Goal: Check status: Check status

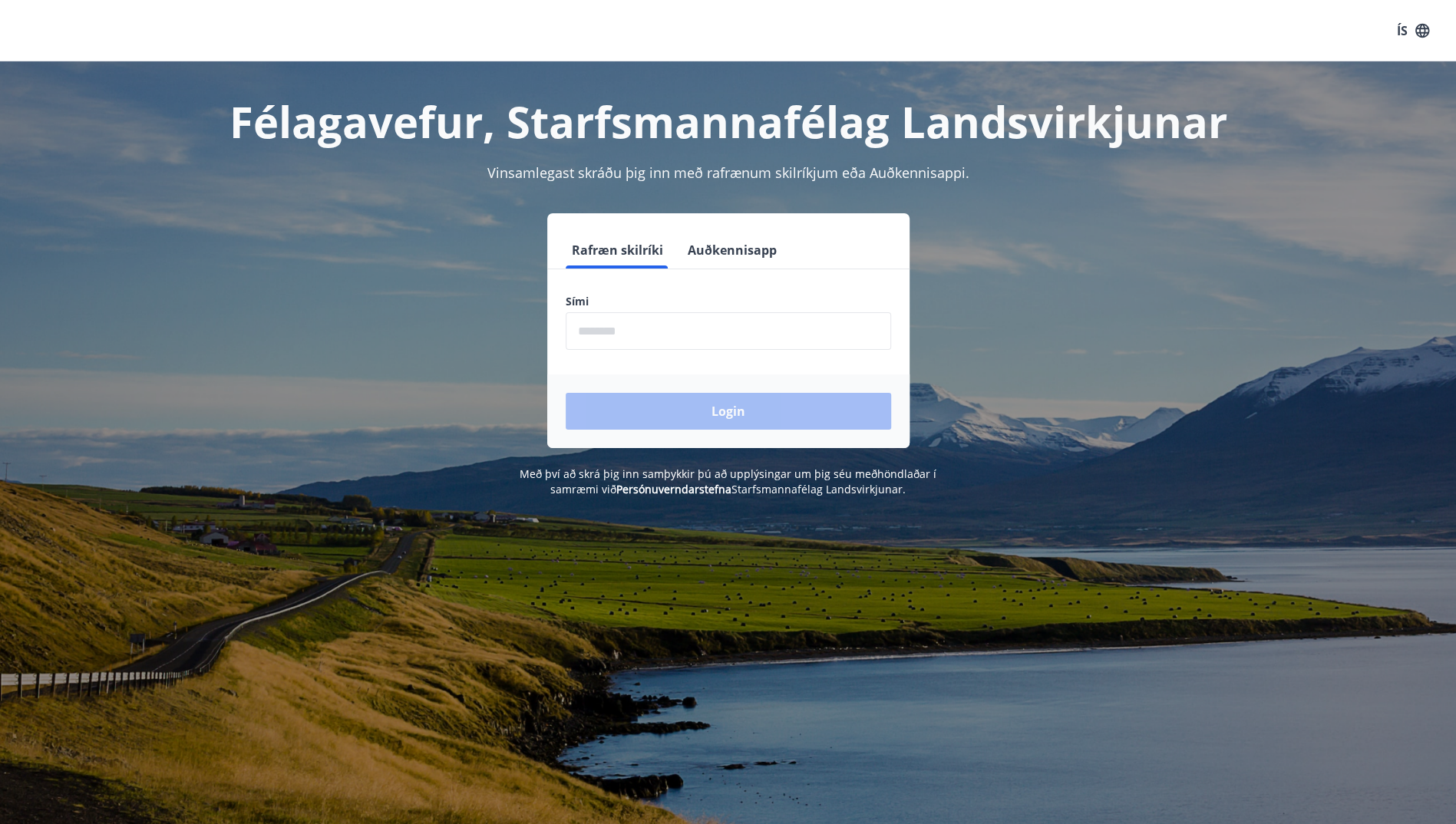
click at [726, 248] on button "Auðkennisapp" at bounding box center [733, 250] width 102 height 37
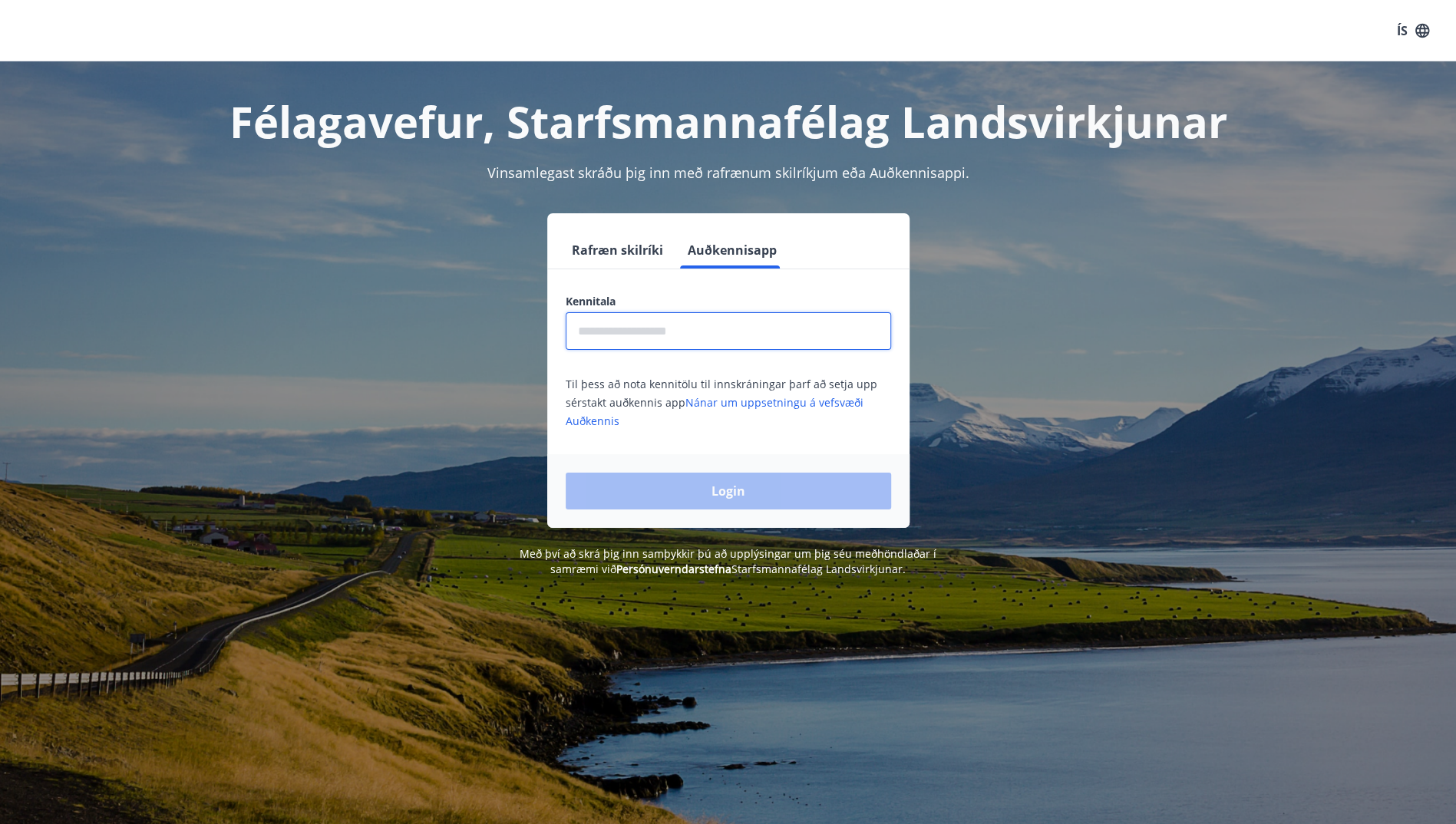
click at [672, 322] on input "text" at bounding box center [729, 331] width 326 height 37
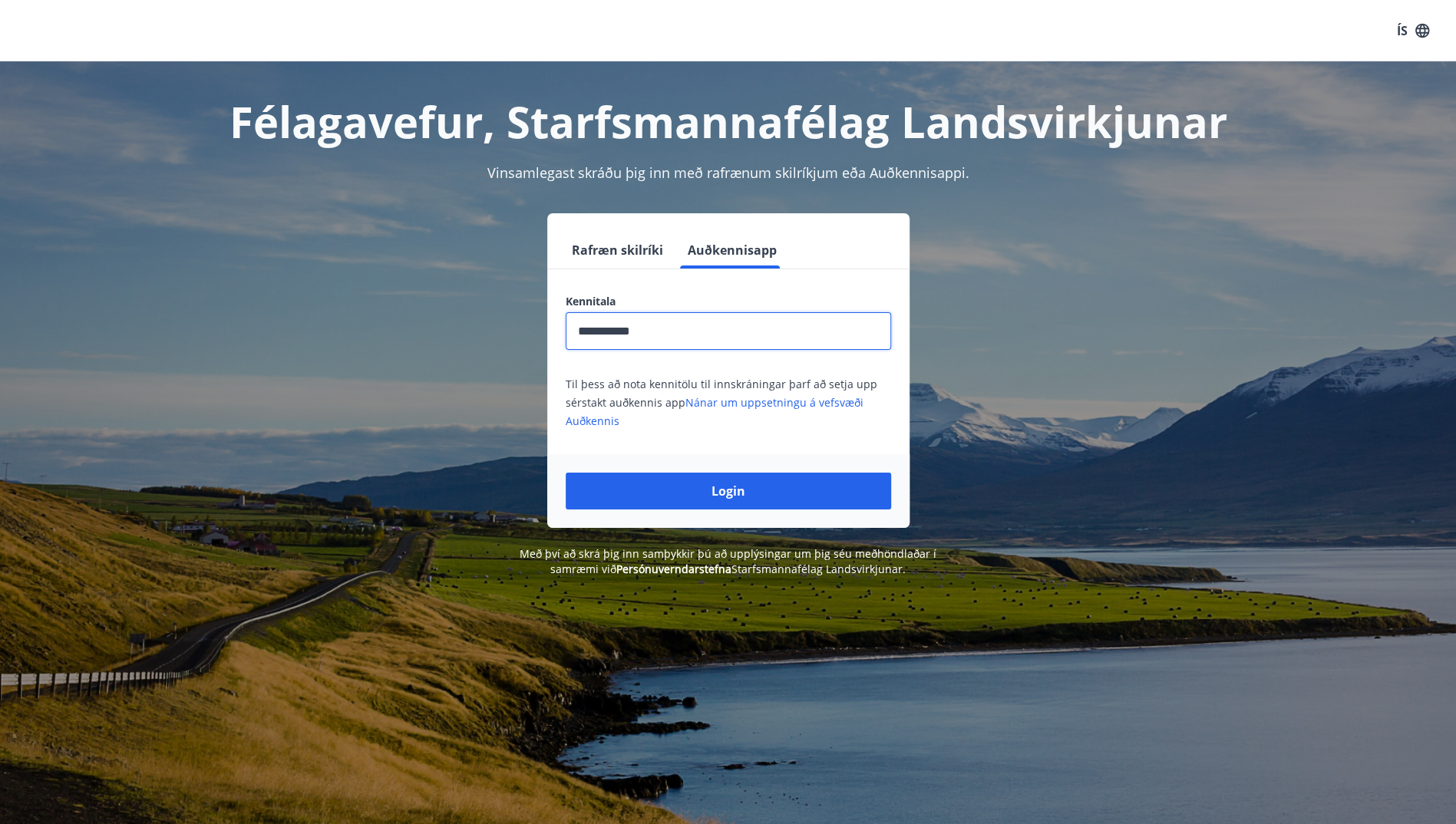
type input "**********"
click at [566, 473] on button "Login" at bounding box center [729, 491] width 326 height 37
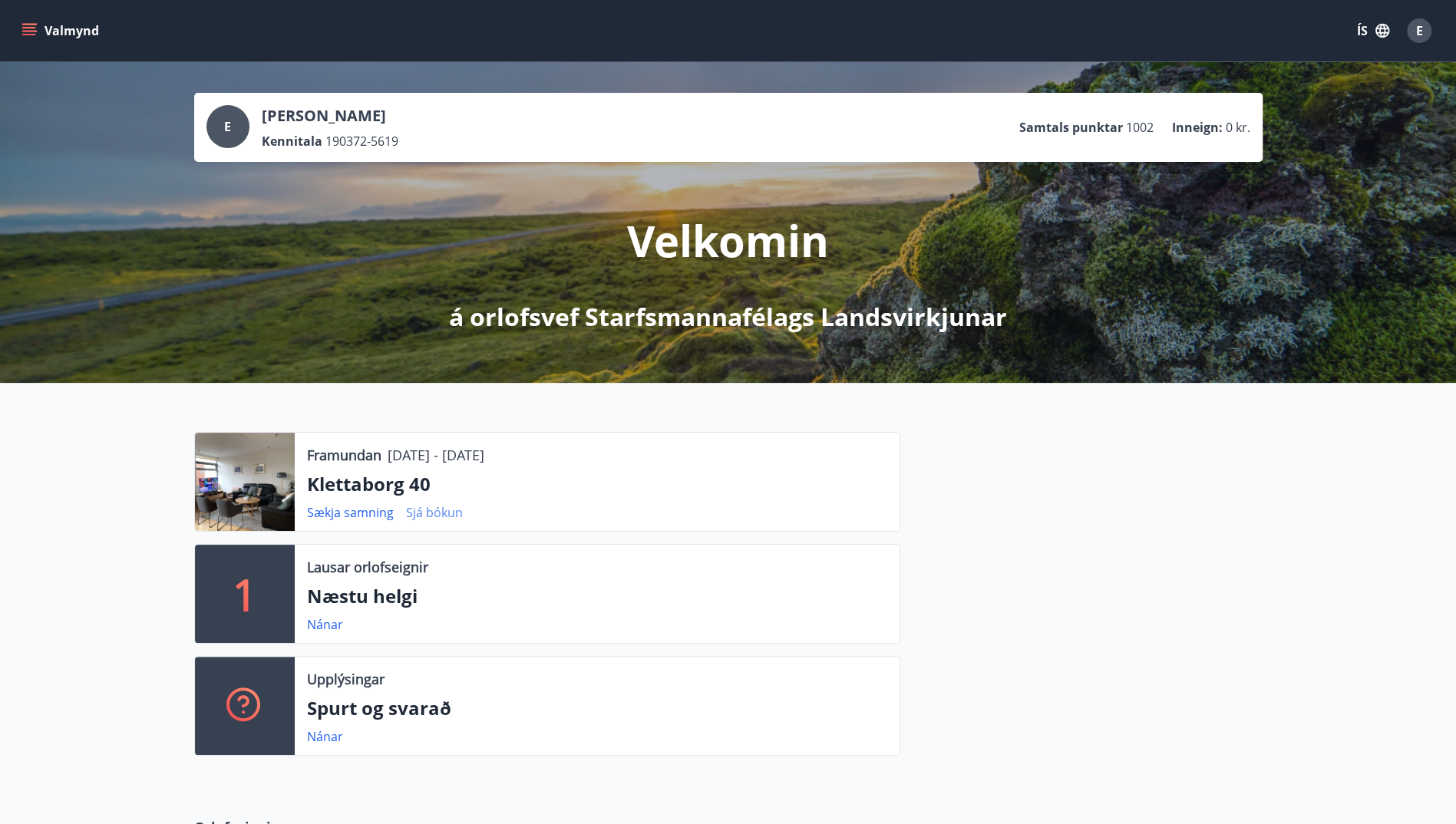
click at [443, 516] on link "Sjá bókun" at bounding box center [434, 513] width 56 height 17
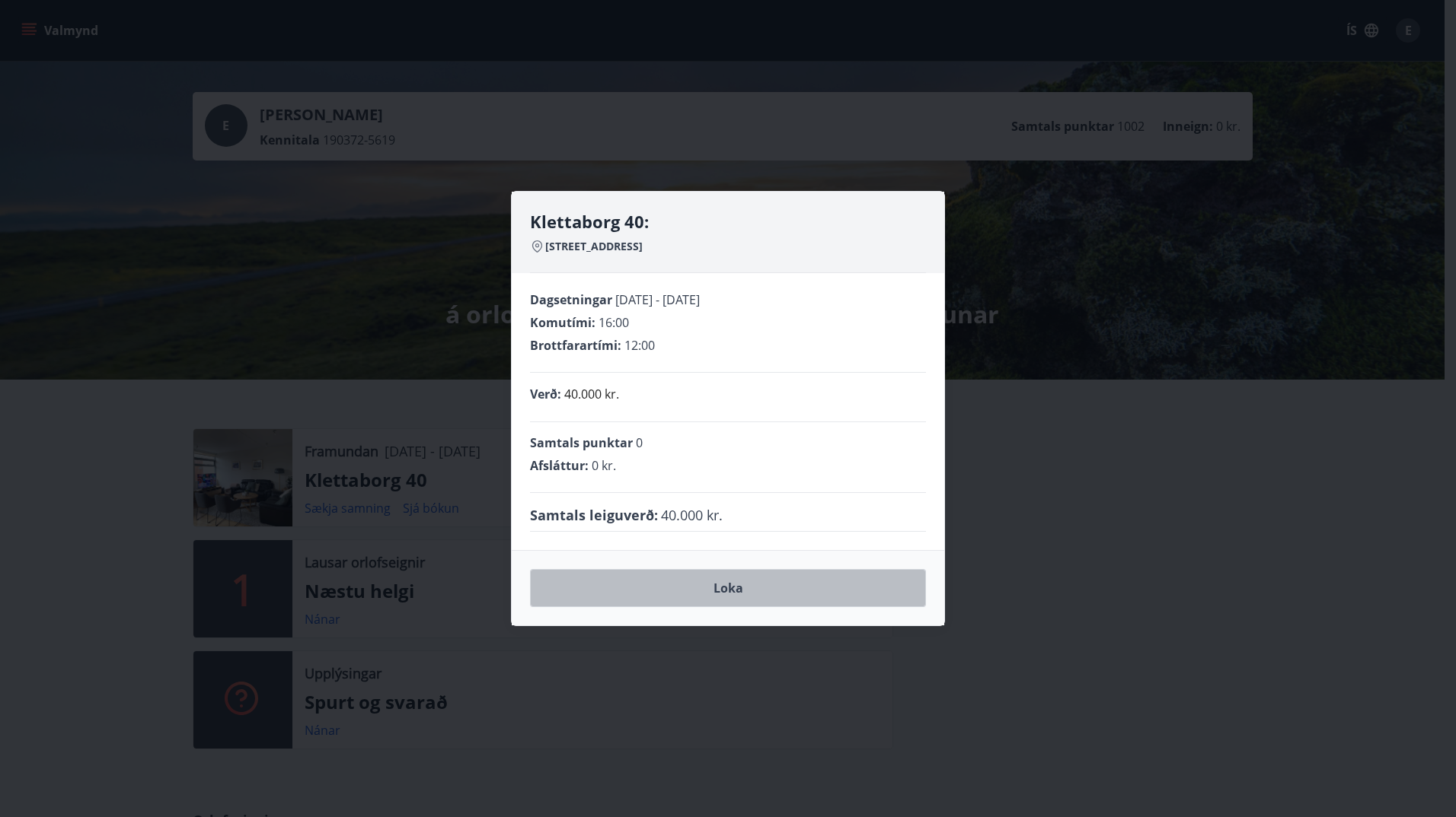
click at [736, 592] on button "Loka" at bounding box center [728, 589] width 396 height 38
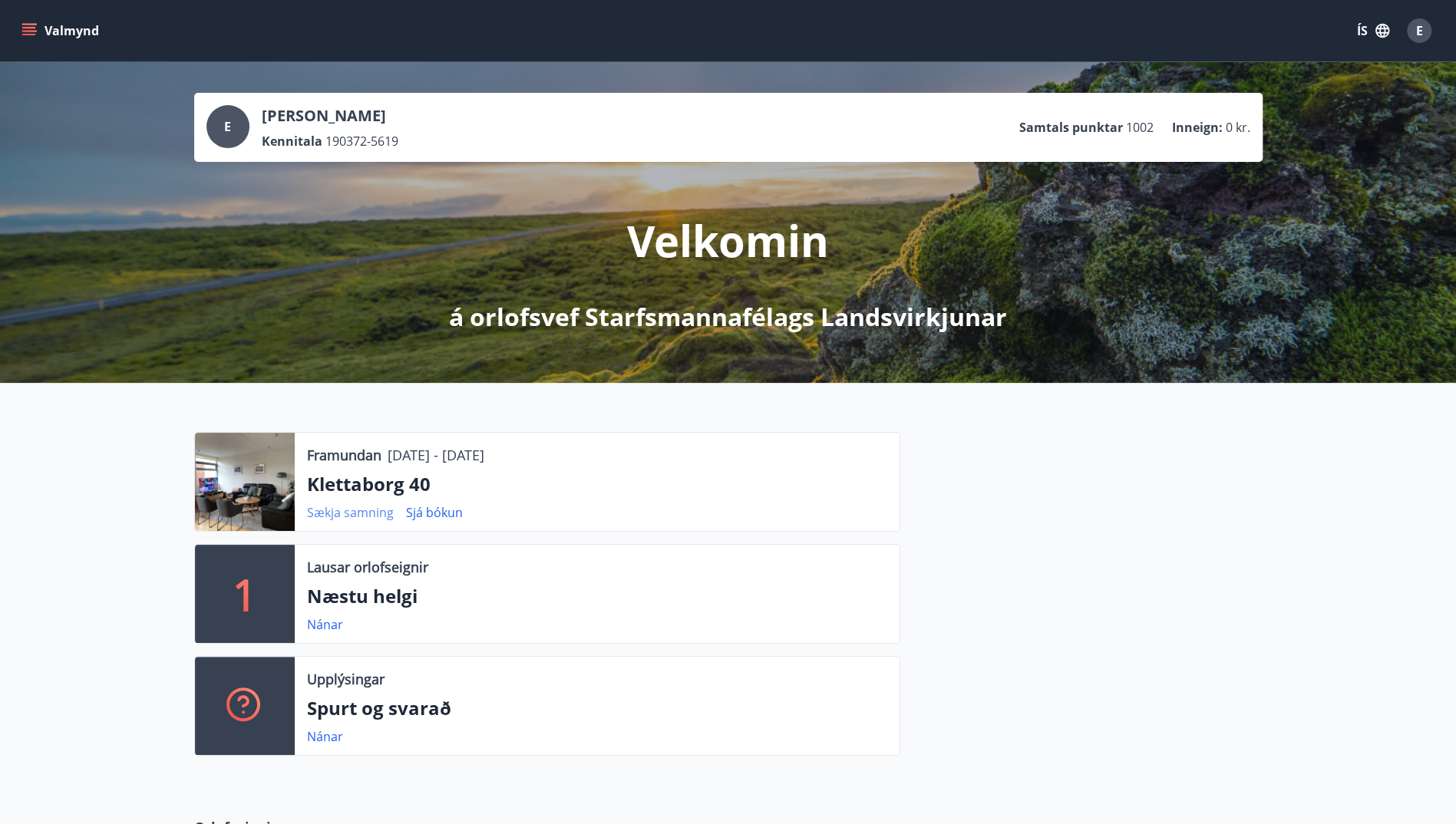
click at [370, 512] on link "Sækja samning" at bounding box center [350, 513] width 87 height 17
